Goal: Task Accomplishment & Management: Manage account settings

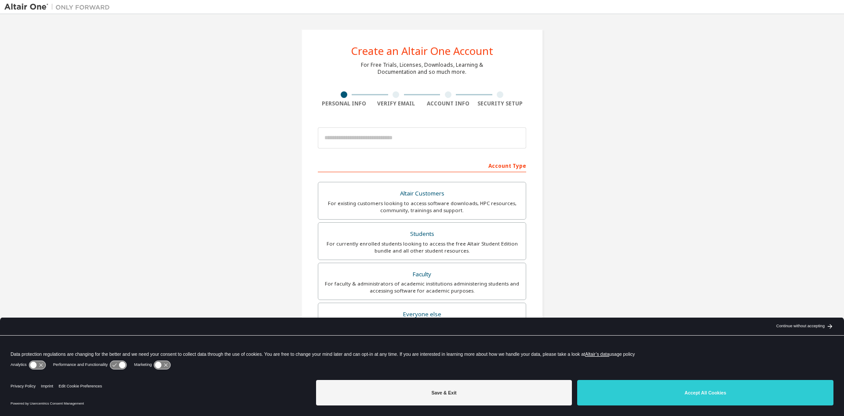
click at [21, 8] on img at bounding box center [59, 7] width 110 height 9
click at [33, 5] on img at bounding box center [59, 7] width 110 height 9
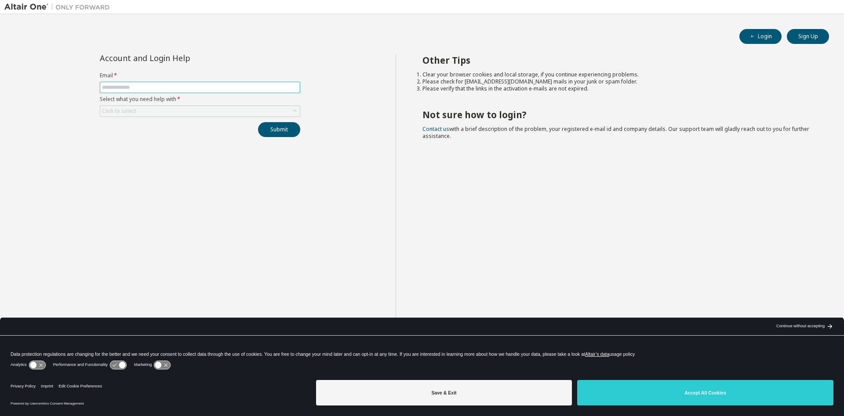
click at [139, 91] on input "text" at bounding box center [200, 87] width 196 height 7
type input "**********"
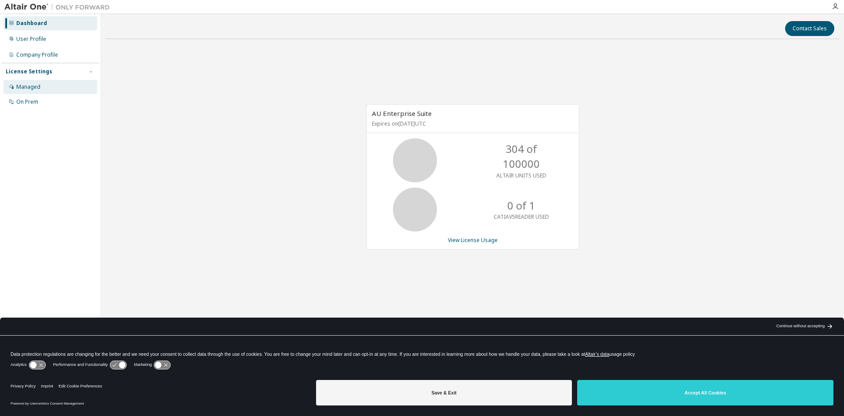
click at [30, 81] on div "Managed" at bounding box center [51, 87] width 94 height 14
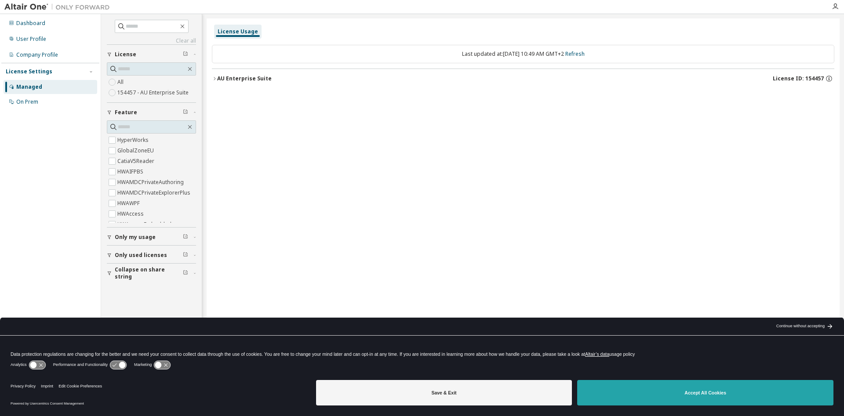
click at [690, 400] on button "Accept All Cookies" at bounding box center [705, 393] width 256 height 26
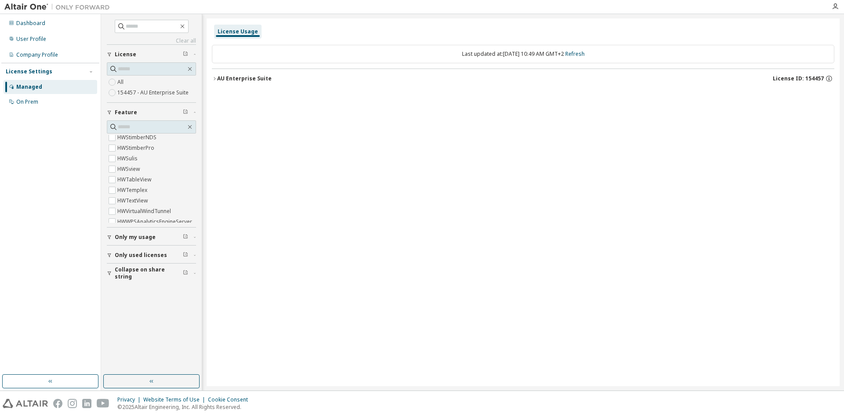
scroll to position [3384, 0]
click at [132, 129] on input "text" at bounding box center [152, 127] width 68 height 9
type input "*"
click at [470, 192] on div "License Usage Last updated at: [DATE] 10:49 AM GMT+2 Refresh AU Enterprise Suit…" at bounding box center [523, 202] width 633 height 368
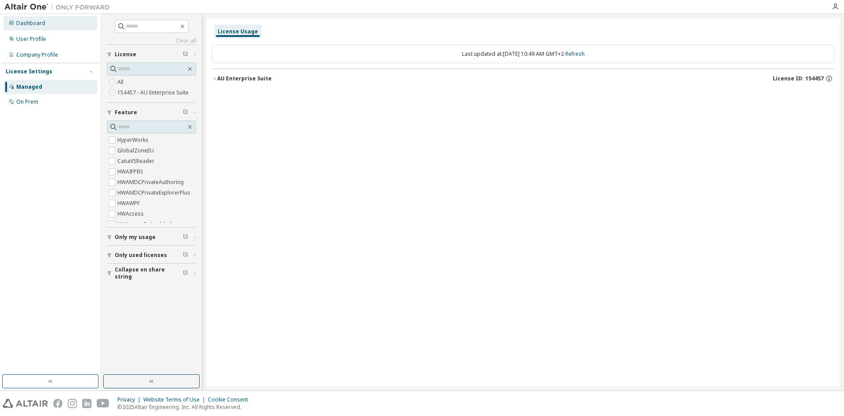
click at [42, 27] on div "Dashboard" at bounding box center [51, 23] width 94 height 14
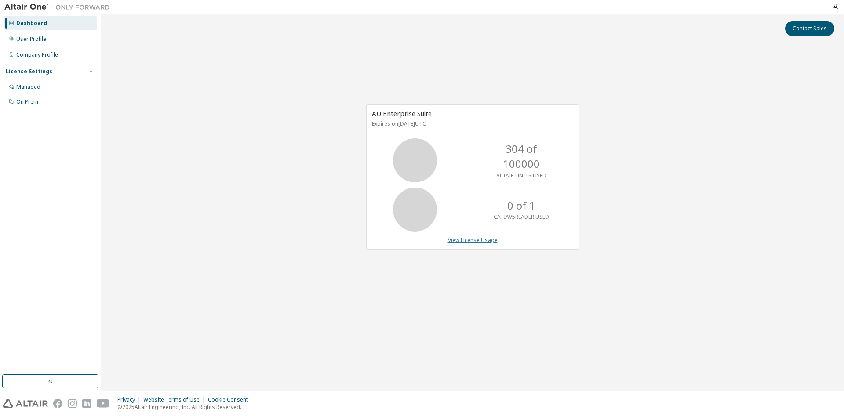
click at [480, 241] on link "View License Usage" at bounding box center [473, 240] width 50 height 7
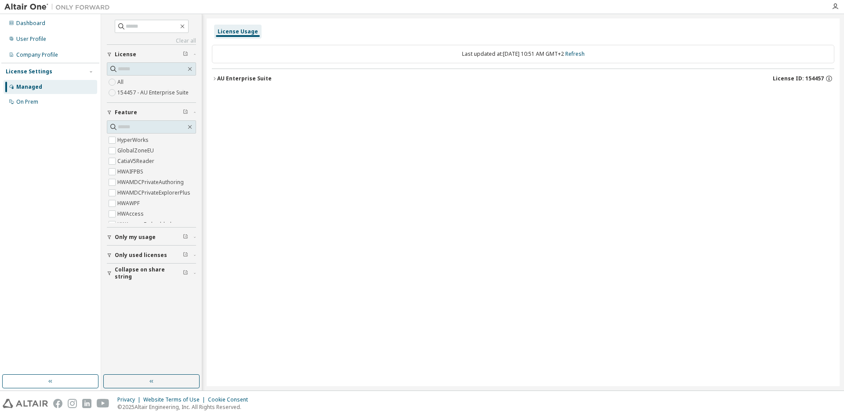
click at [220, 78] on div "AU Enterprise Suite" at bounding box center [244, 78] width 55 height 7
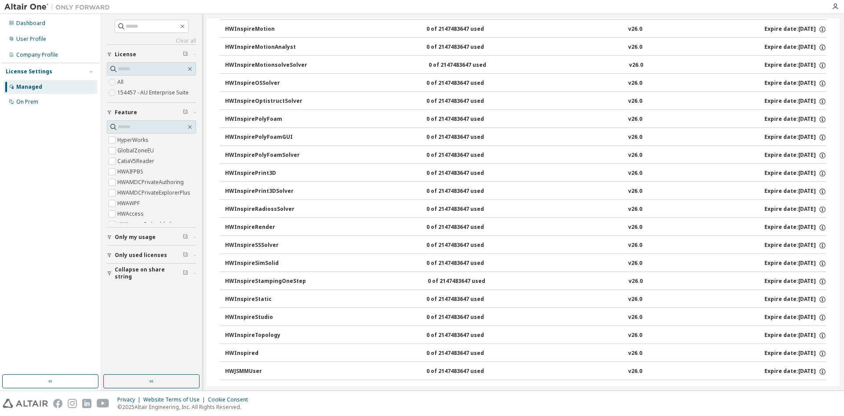
scroll to position [2915, 0]
click at [159, 330] on div "Clear all Collapse on share string Only used licenses Only my usage Feature Hyp…" at bounding box center [151, 194] width 98 height 358
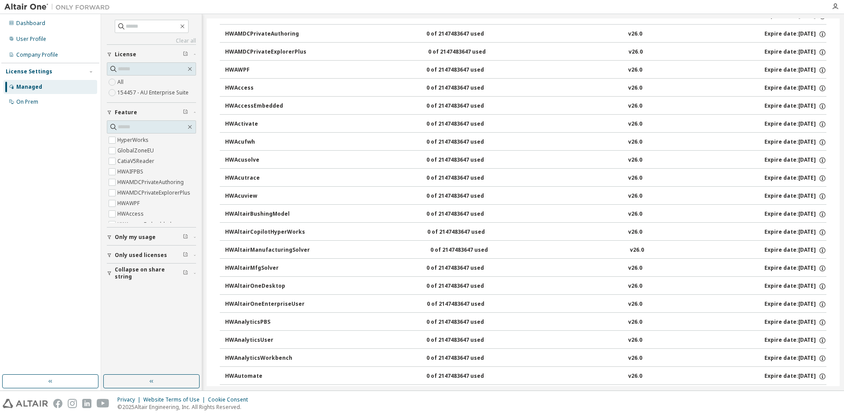
scroll to position [0, 0]
